Goal: Register for event/course

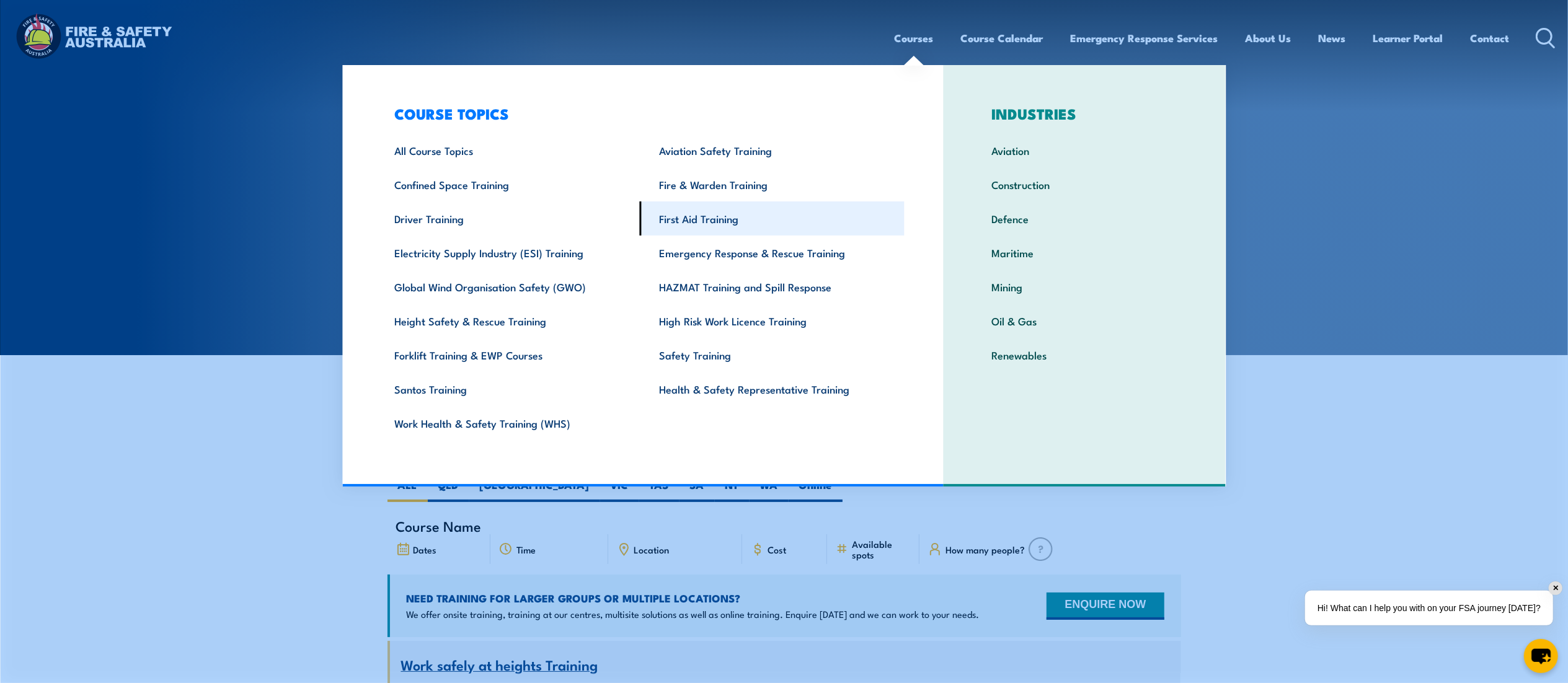
click at [735, 218] on link "First Aid Training" at bounding box center [772, 219] width 265 height 34
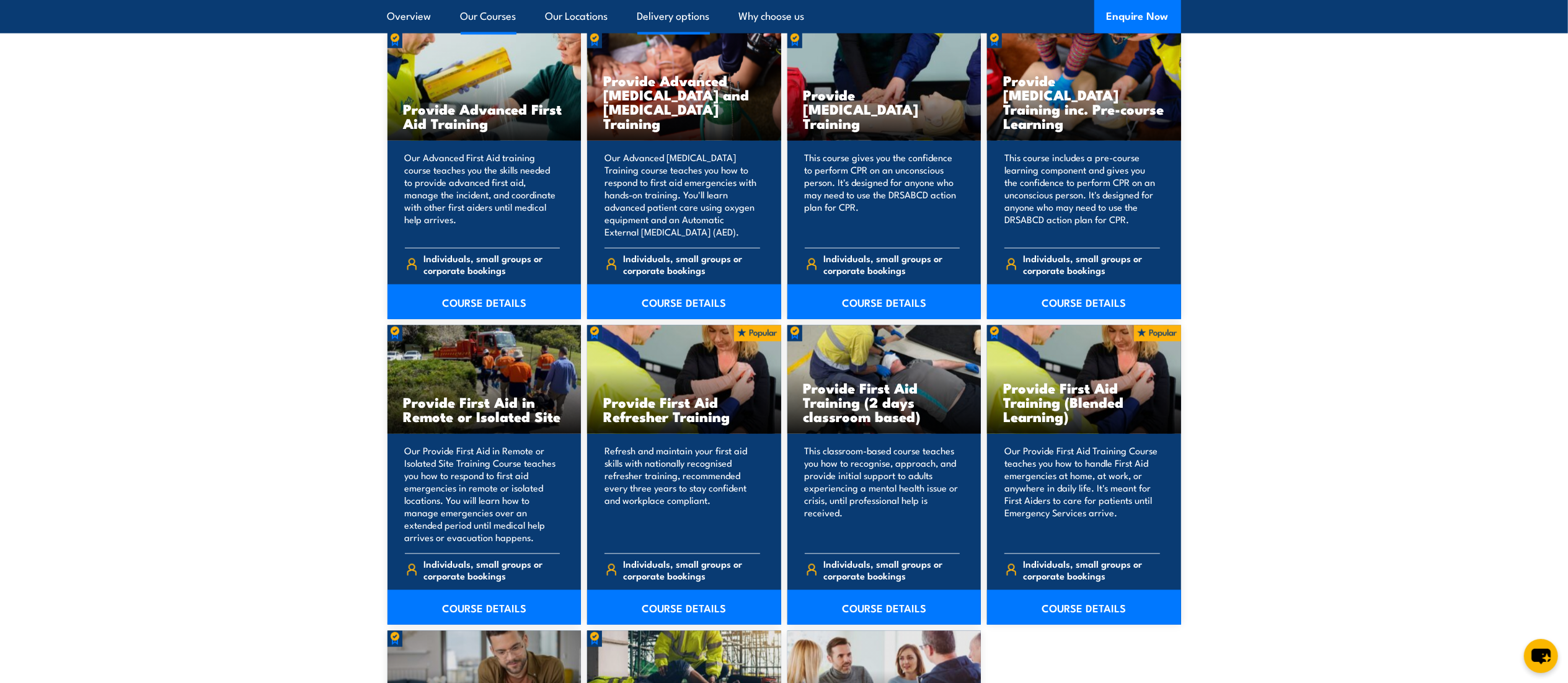
scroll to position [1612, 0]
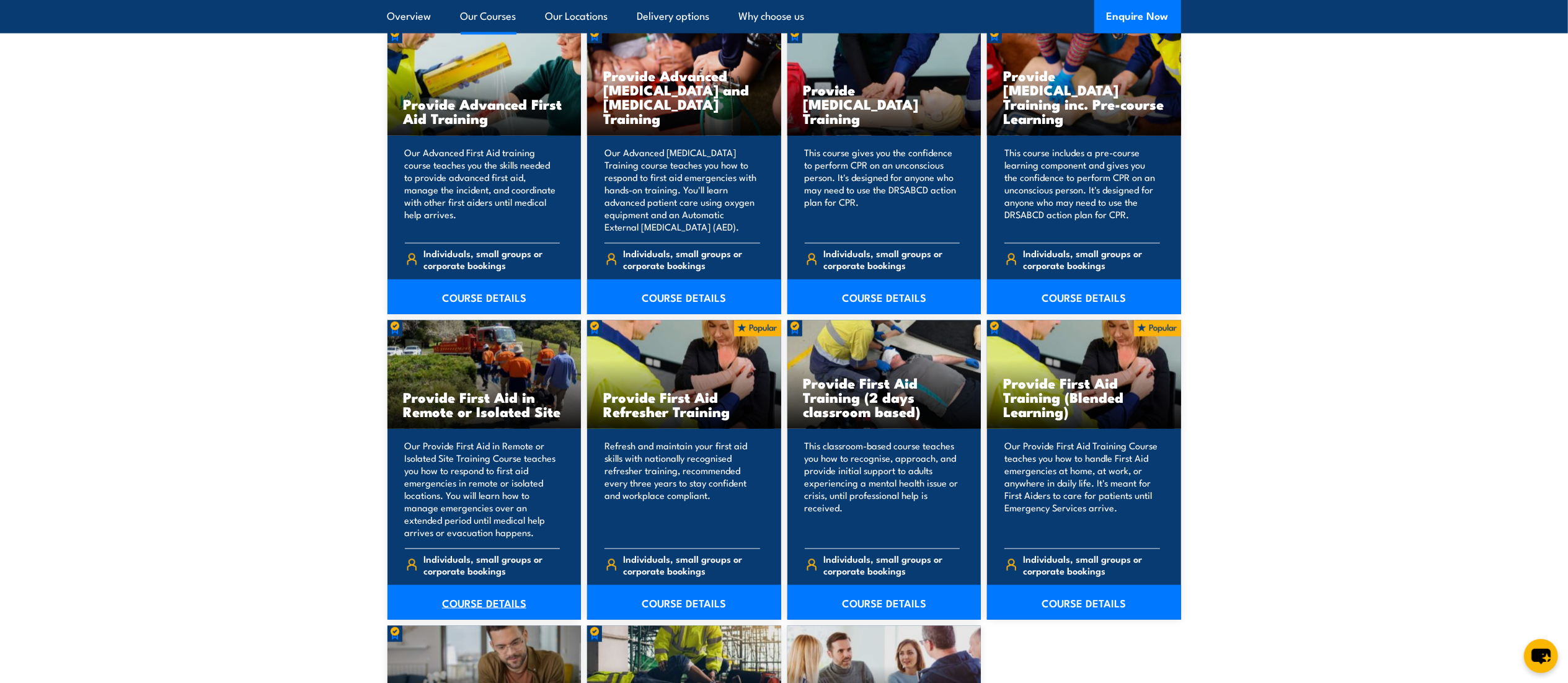
click at [488, 600] on link "COURSE DETAILS" at bounding box center [484, 602] width 194 height 35
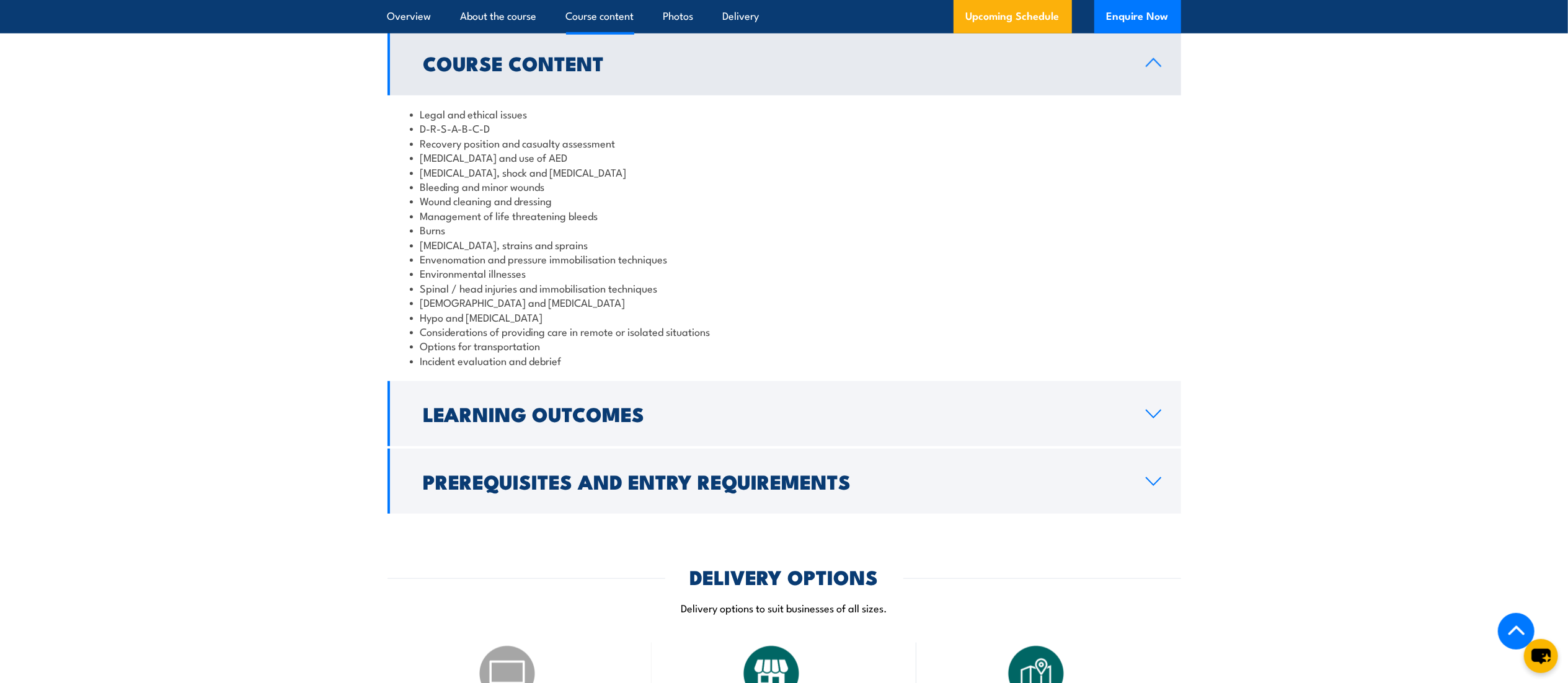
scroll to position [1403, 0]
